Goal: Contribute content

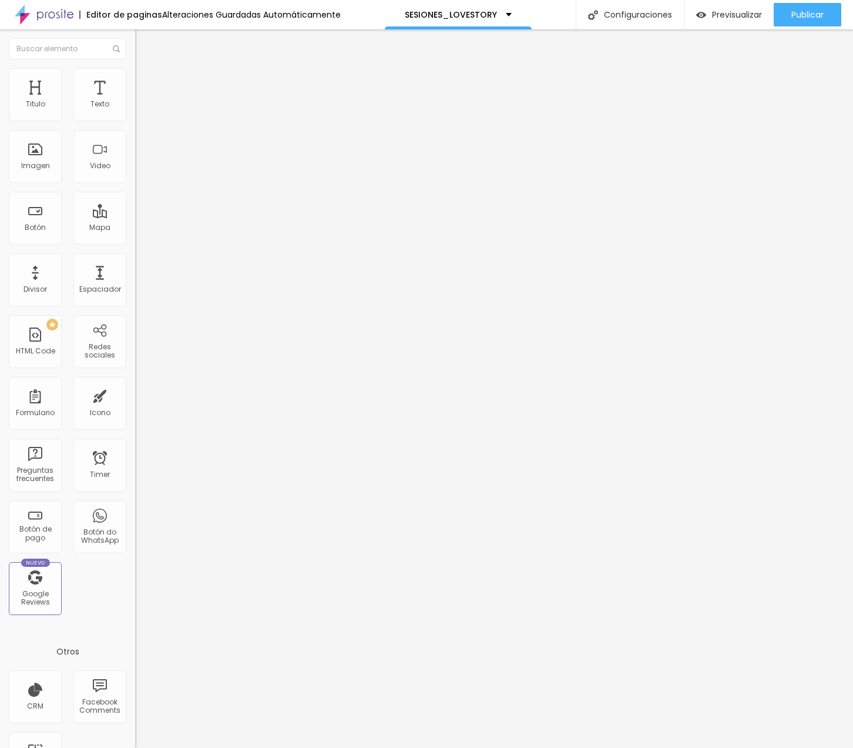
click at [135, 80] on li "Avanzado" at bounding box center [202, 86] width 135 height 12
type input "25"
type input "30"
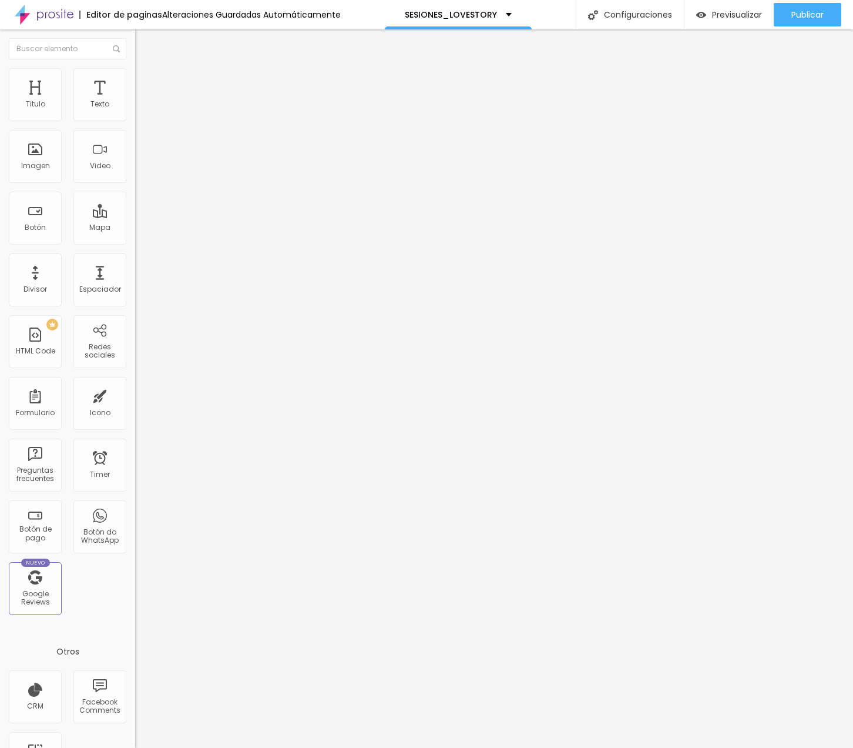
type input "45"
type input "50"
drag, startPoint x: 51, startPoint y: 116, endPoint x: 228, endPoint y: 116, distance: 176.9
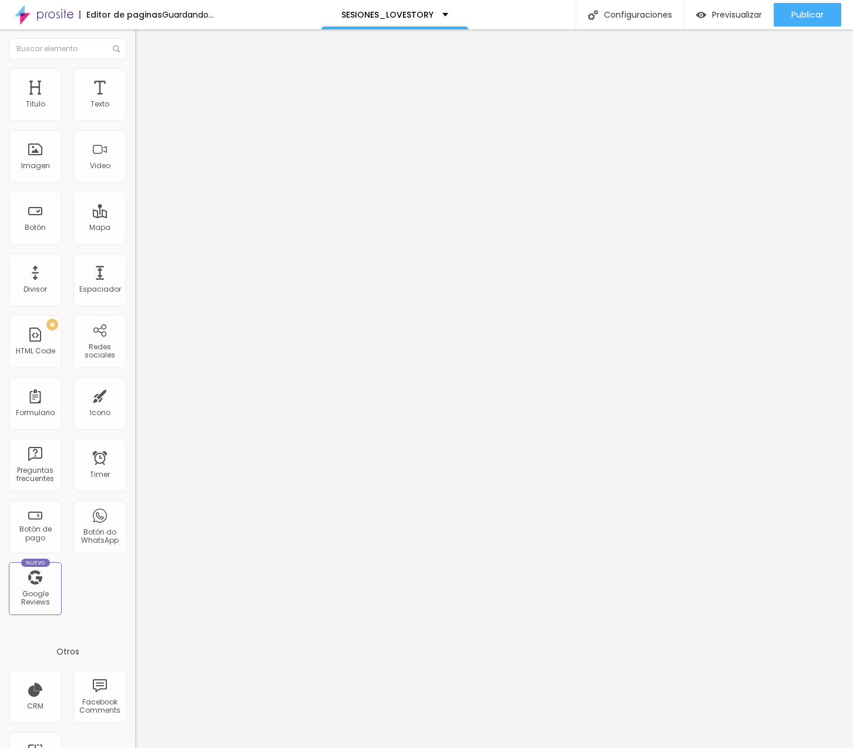
type input "50"
click at [228, 116] on div "Titulo Texto Imagen Video Botón Mapa Divisor Espaciador PREMIUM HTML Code Redes…" at bounding box center [426, 388] width 853 height 718
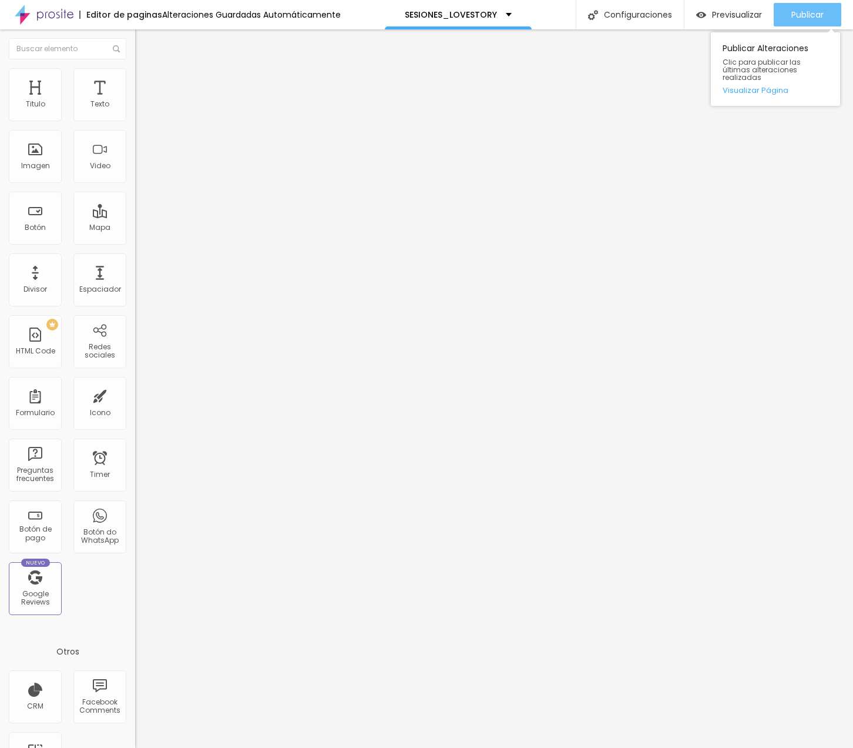
click at [816, 8] on div "Publicar" at bounding box center [808, 15] width 32 height 24
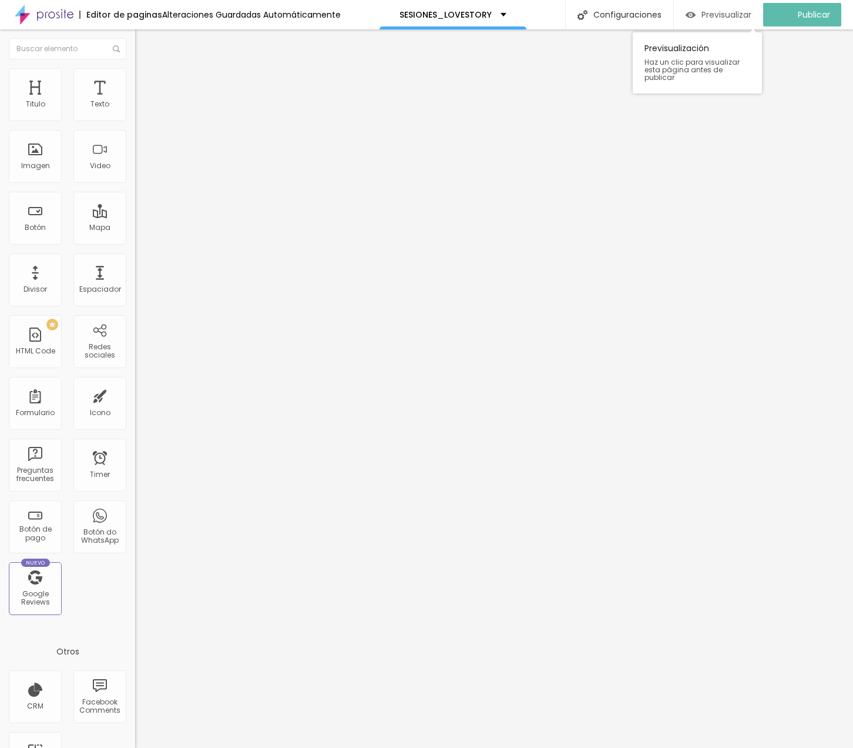
click at [740, 15] on span "Previsualizar" at bounding box center [727, 14] width 50 height 9
